Goal: Transaction & Acquisition: Purchase product/service

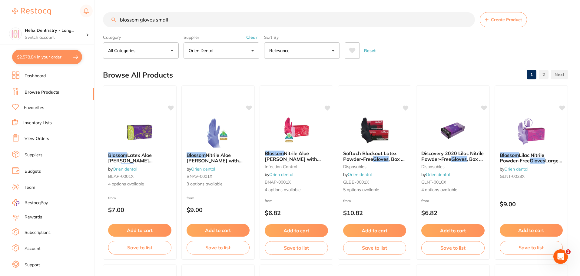
click at [51, 60] on button "$2,578.84 in your order" at bounding box center [47, 57] width 70 height 15
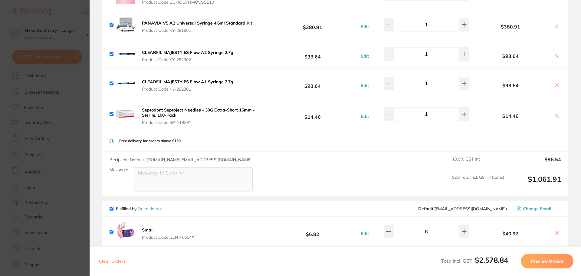
scroll to position [843, 0]
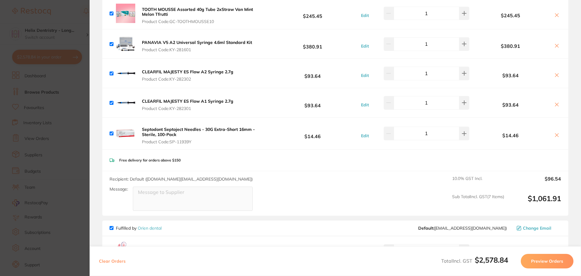
click at [81, 114] on section "Update RRP Set your pre negotiated price for this item. Item Agreed RRP (excl. …" at bounding box center [290, 138] width 581 height 276
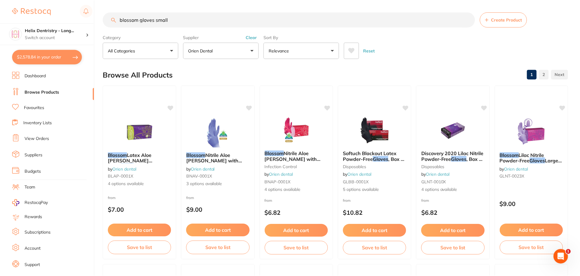
scroll to position [0, 0]
click at [181, 22] on input "blossom gloves small" at bounding box center [289, 19] width 372 height 15
click at [181, 21] on input "blossom gloves small" at bounding box center [289, 19] width 372 height 15
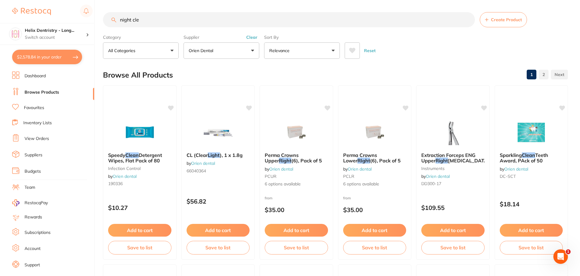
scroll to position [0, 0]
type input "night cleaner"
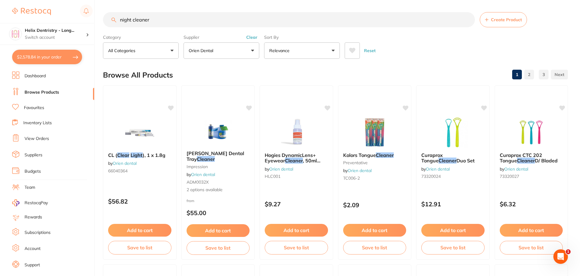
click at [247, 38] on button "Clear" at bounding box center [251, 37] width 15 height 5
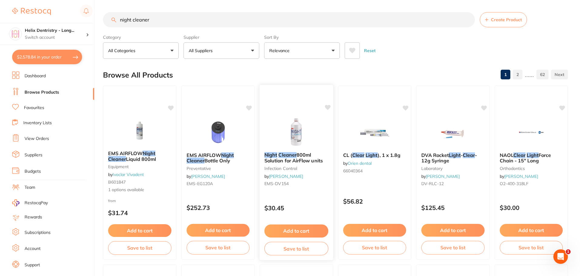
click at [302, 228] on button "Add to cart" at bounding box center [296, 230] width 64 height 13
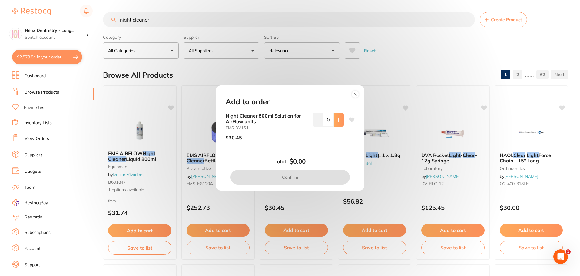
click at [341, 118] on button at bounding box center [339, 119] width 10 height 13
click at [340, 116] on button at bounding box center [339, 119] width 10 height 13
type input "2"
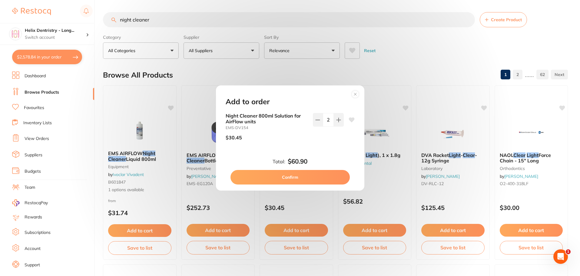
click at [291, 177] on button "Confirm" at bounding box center [289, 177] width 119 height 15
checkbox input "false"
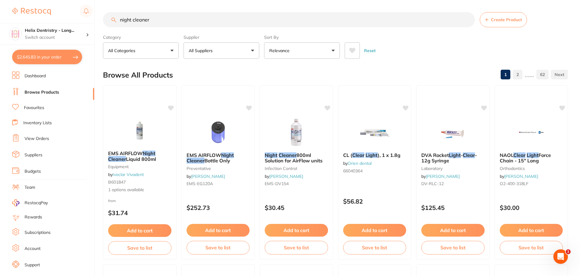
click at [52, 55] on button "$2,645.83 in your order" at bounding box center [47, 57] width 70 height 15
checkbox input "true"
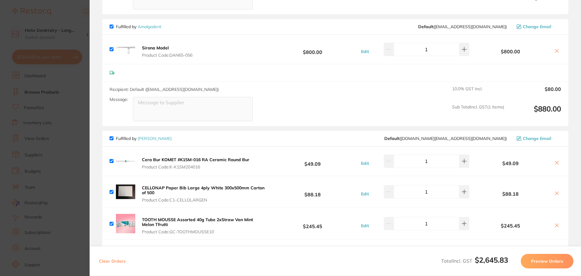
scroll to position [631, 0]
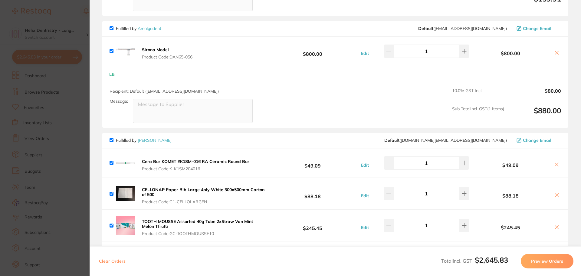
click at [81, 135] on section "Update RRP Set your pre negotiated price for this item. Item Agreed RRP (excl. …" at bounding box center [290, 138] width 581 height 276
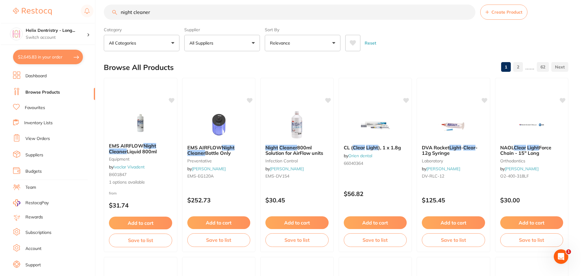
scroll to position [0, 0]
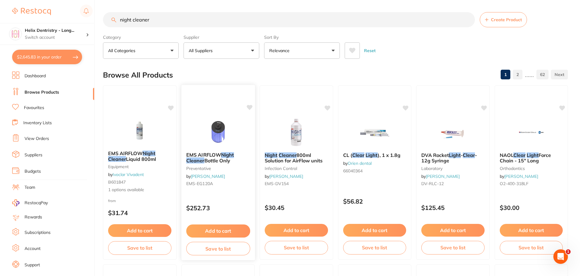
click at [220, 132] on img at bounding box center [218, 132] width 40 height 31
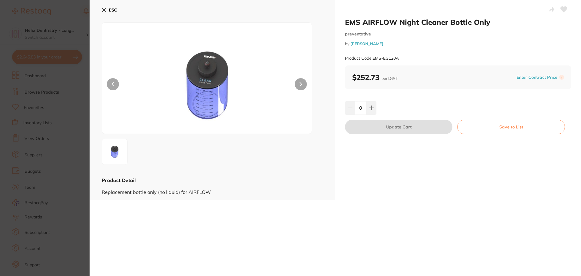
click at [64, 133] on section "EMS AIRFLOW Night Cleaner Bottle Only preventative by [PERSON_NAME] Product Cod…" at bounding box center [290, 138] width 581 height 276
